Goal: Check status: Check status

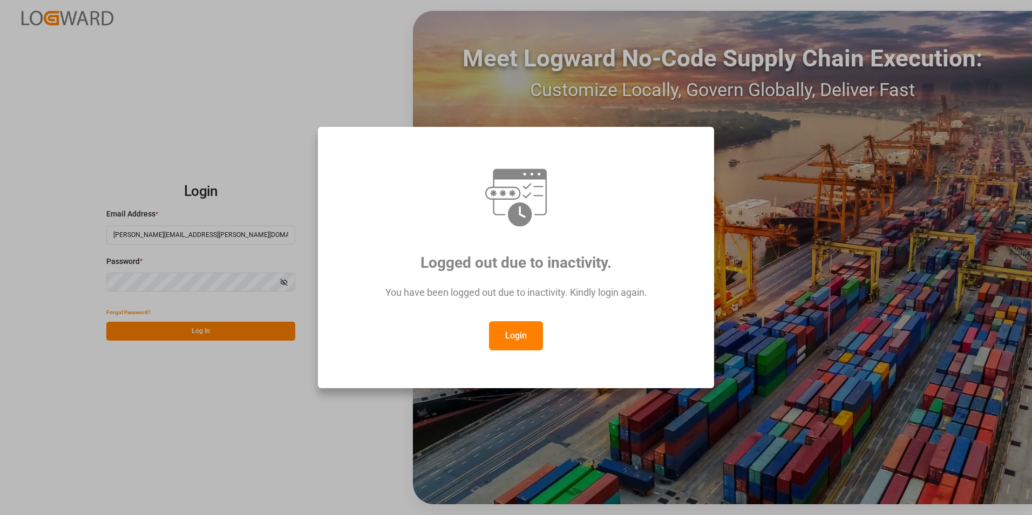
click at [529, 335] on button "Login" at bounding box center [516, 335] width 54 height 29
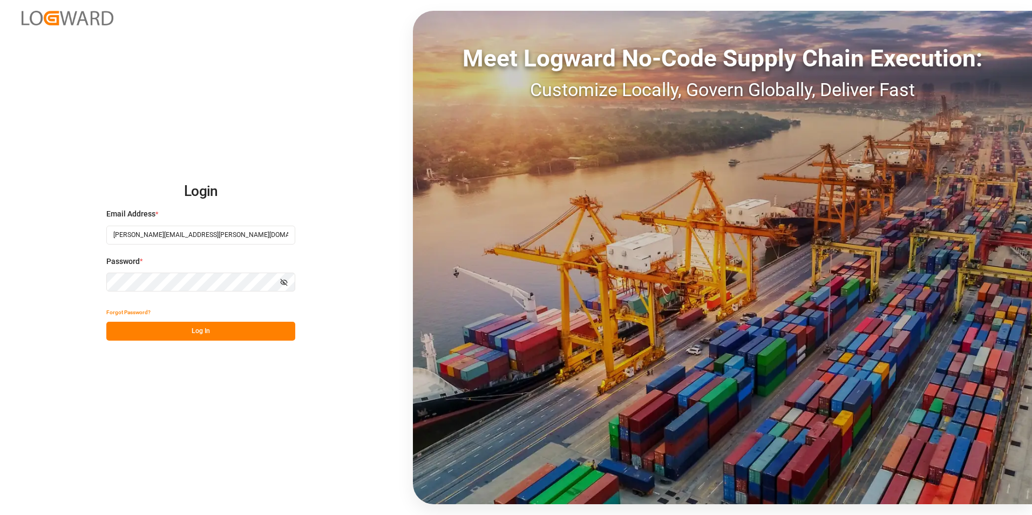
click at [165, 331] on button "Log In" at bounding box center [200, 331] width 189 height 19
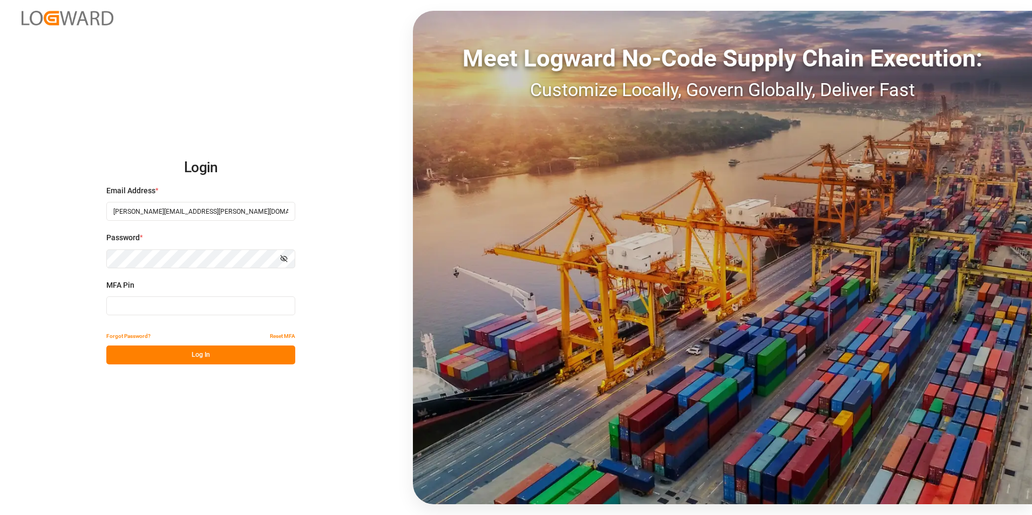
click at [139, 307] on input at bounding box center [200, 305] width 189 height 19
type input "548531"
click at [220, 356] on button "Log In" at bounding box center [200, 354] width 189 height 19
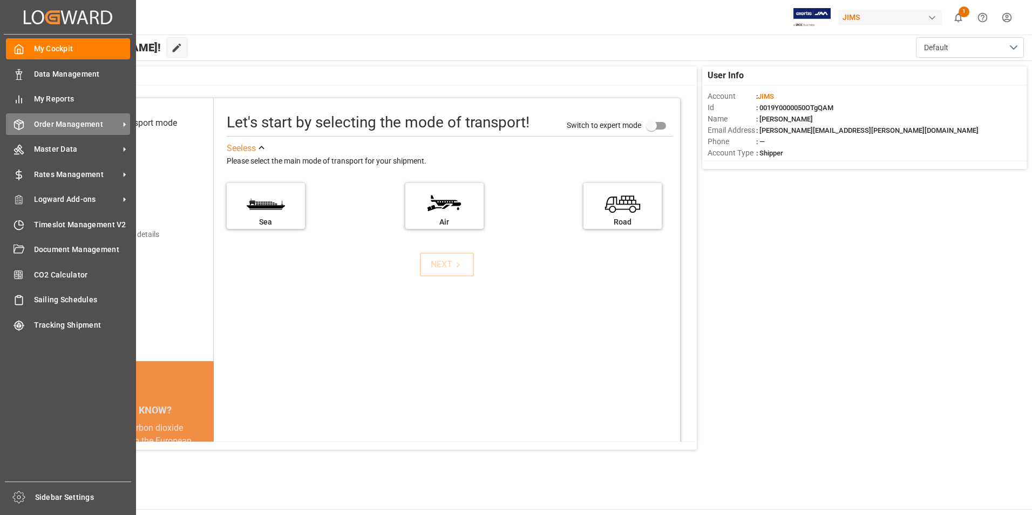
click at [79, 119] on span "Order Management" at bounding box center [76, 124] width 85 height 11
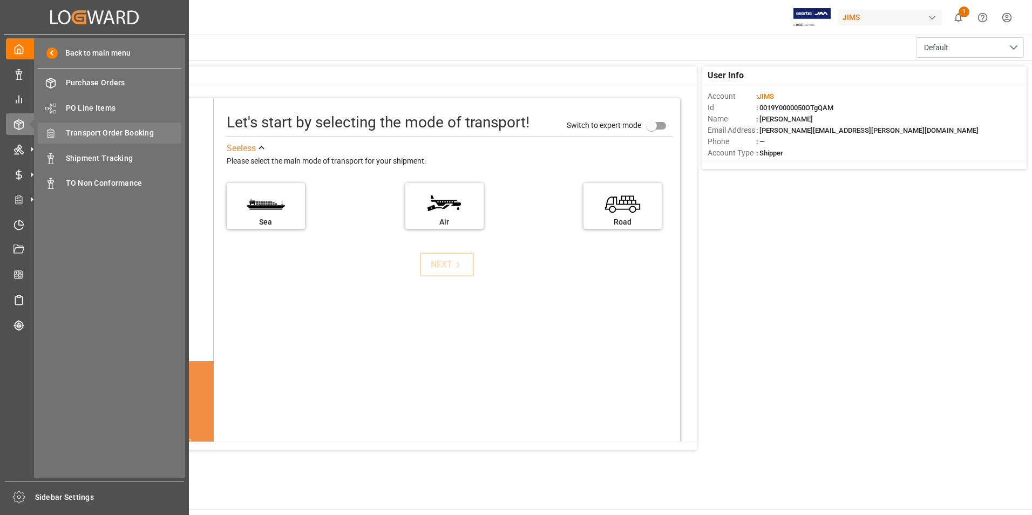
click at [122, 133] on span "Transport Order Booking" at bounding box center [124, 132] width 116 height 11
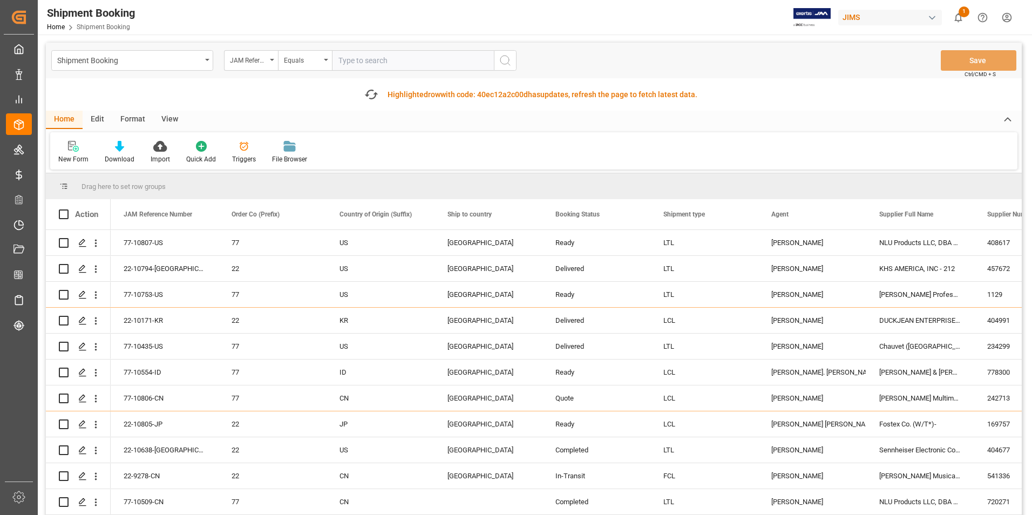
click at [379, 55] on input "text" at bounding box center [413, 60] width 162 height 21
paste input "77-10277-[GEOGRAPHIC_DATA]"
type input "77-10277-[GEOGRAPHIC_DATA]"
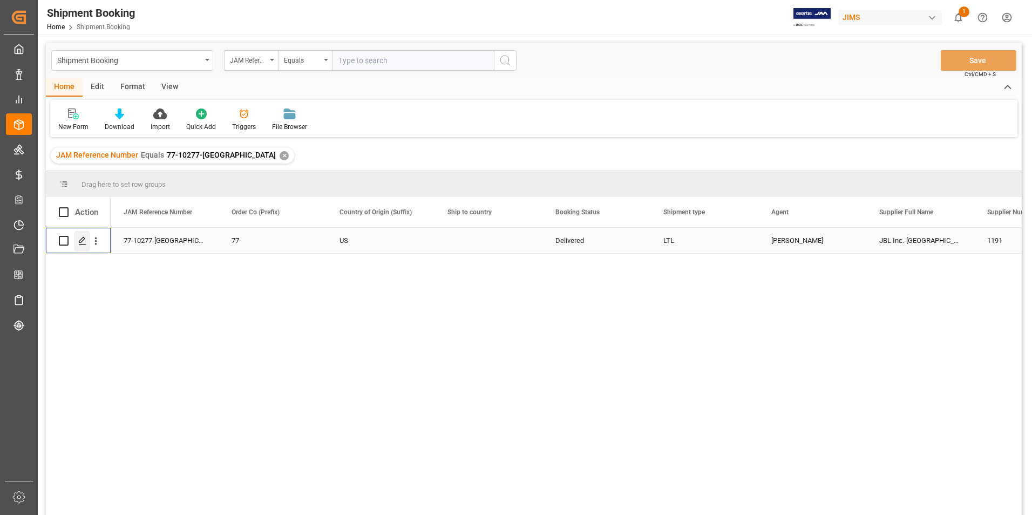
click at [77, 239] on div "Press SPACE to select this row." at bounding box center [82, 241] width 16 height 20
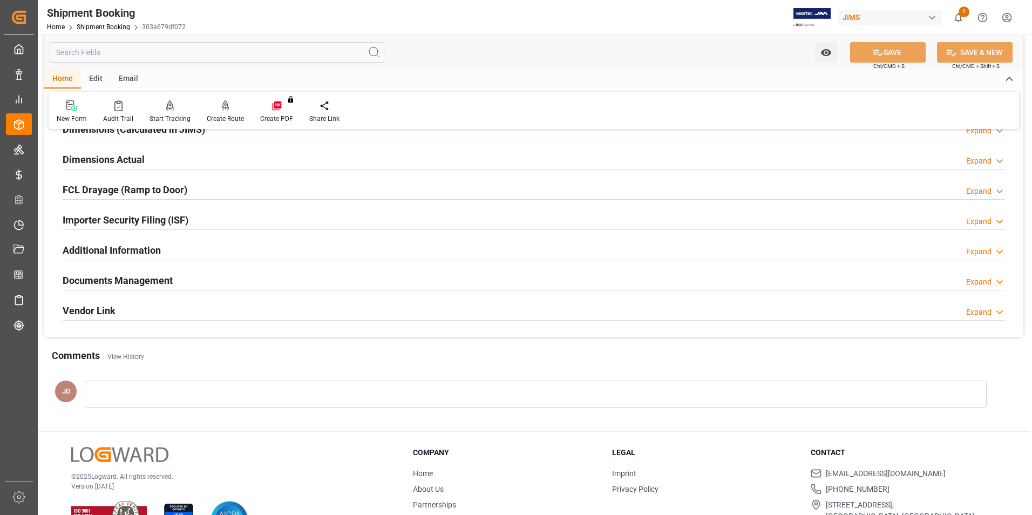
scroll to position [270, 0]
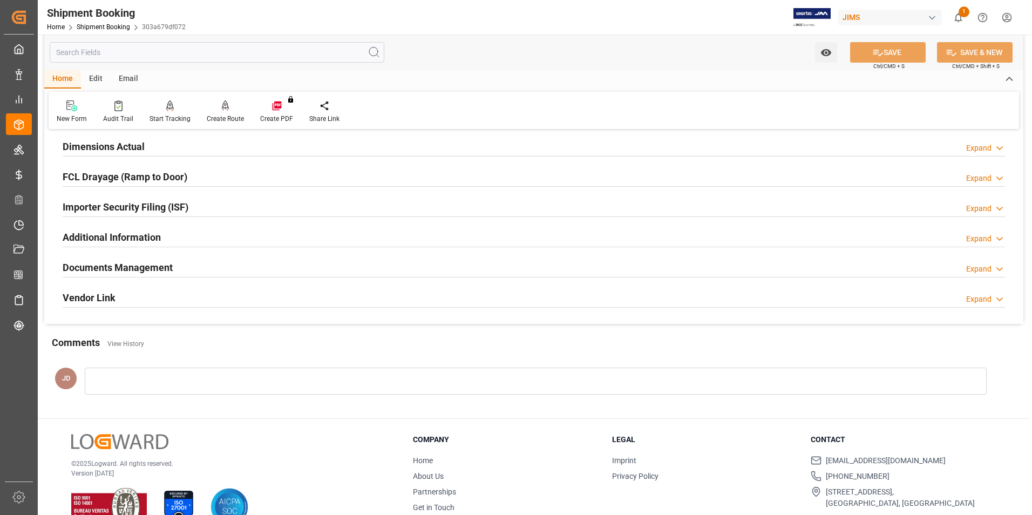
click at [127, 268] on h2 "Documents Management" at bounding box center [118, 267] width 110 height 15
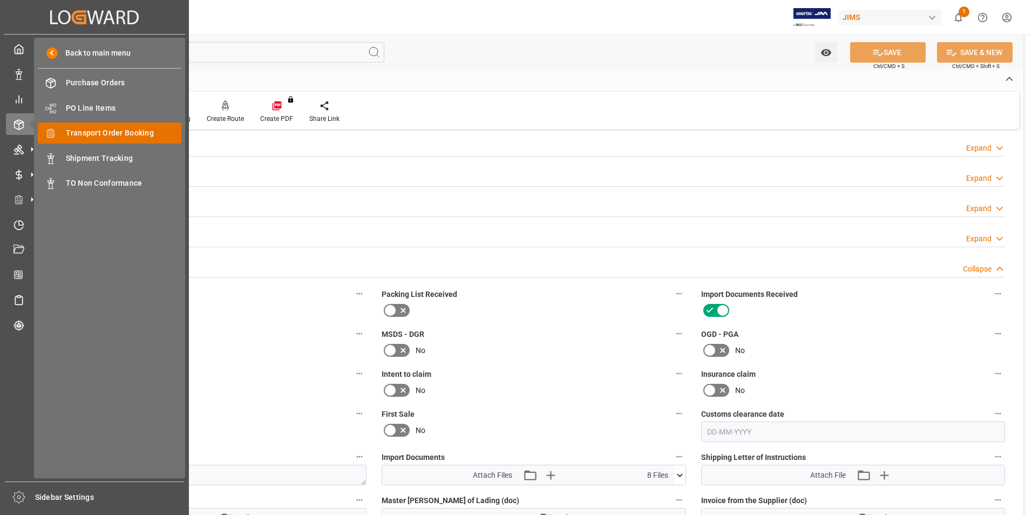
click at [110, 132] on span "Transport Order Booking" at bounding box center [124, 132] width 116 height 11
